Goal: Task Accomplishment & Management: Use online tool/utility

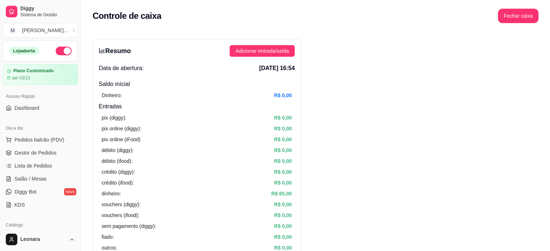
scroll to position [169, 0]
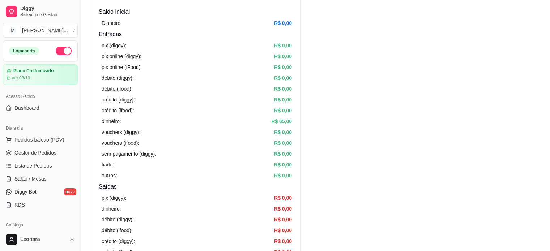
scroll to position [108, 0]
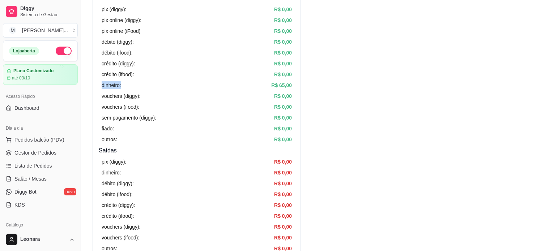
drag, startPoint x: 95, startPoint y: 81, endPoint x: 195, endPoint y: 87, distance: 99.5
click at [195, 87] on div "Resumo Adicionar entrada/saída Data de abertura: [DATE] 16:54 Saldo inícial Din…" at bounding box center [197, 122] width 208 height 382
click at [186, 112] on div "pix (diggy): R$ 0,00 pix online (diggy): R$ 0,00 pix online (iFood) R$ 0,00 déb…" at bounding box center [197, 75] width 196 height 144
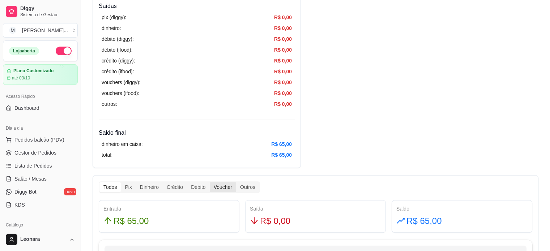
scroll to position [289, 0]
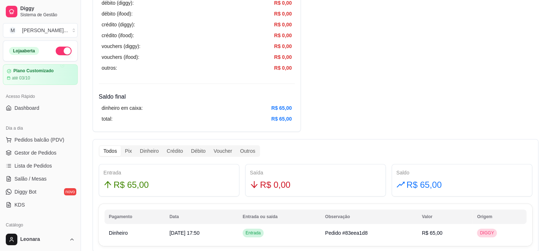
click at [354, 114] on div "Resumo Adicionar entrada/saída Data de abertura: [DATE] 16:54 Saldo inícial Din…" at bounding box center [316, 117] width 446 height 735
